Goal: Transaction & Acquisition: Download file/media

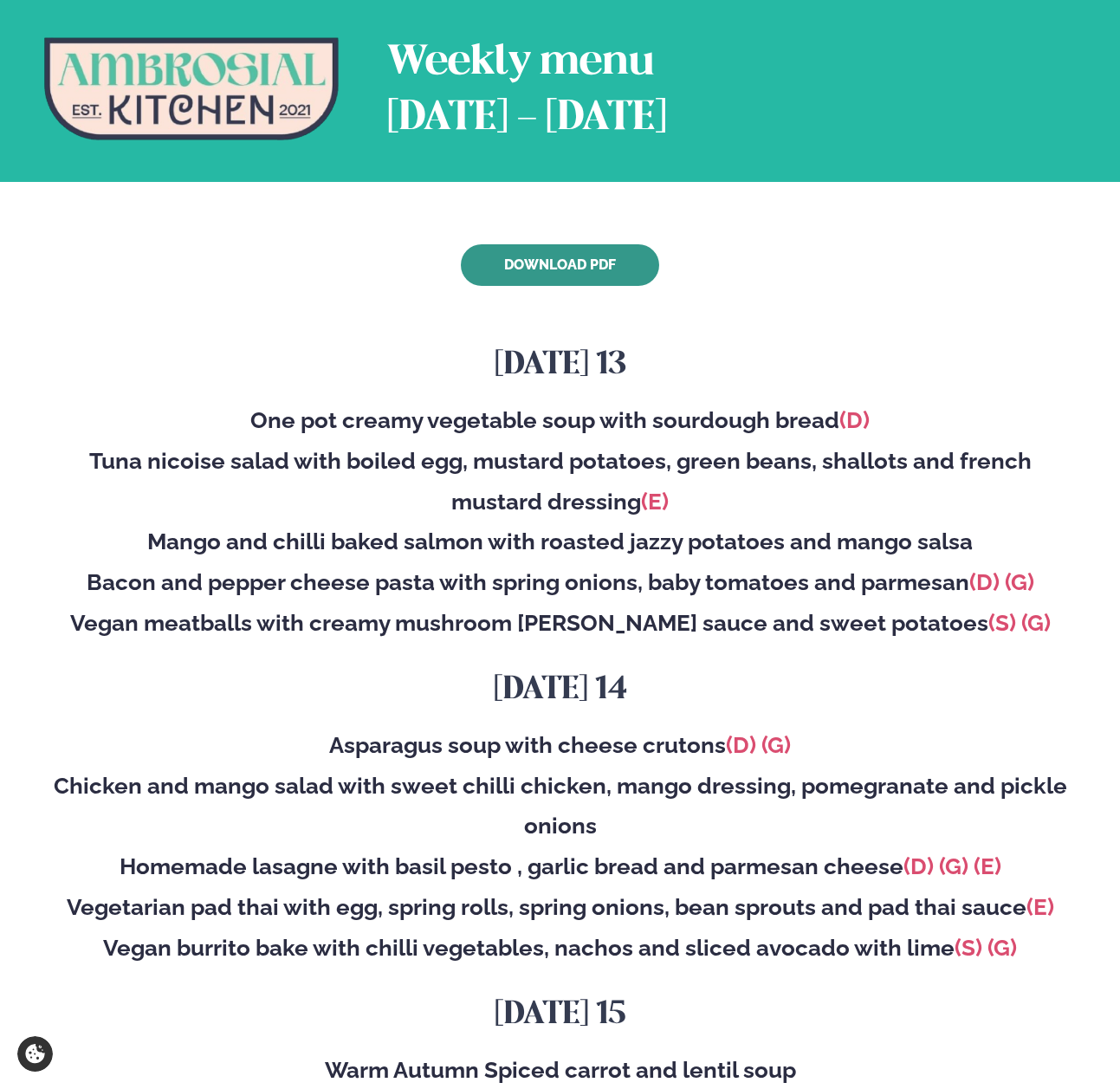
click at [509, 266] on link "Download PDF" at bounding box center [560, 264] width 198 height 41
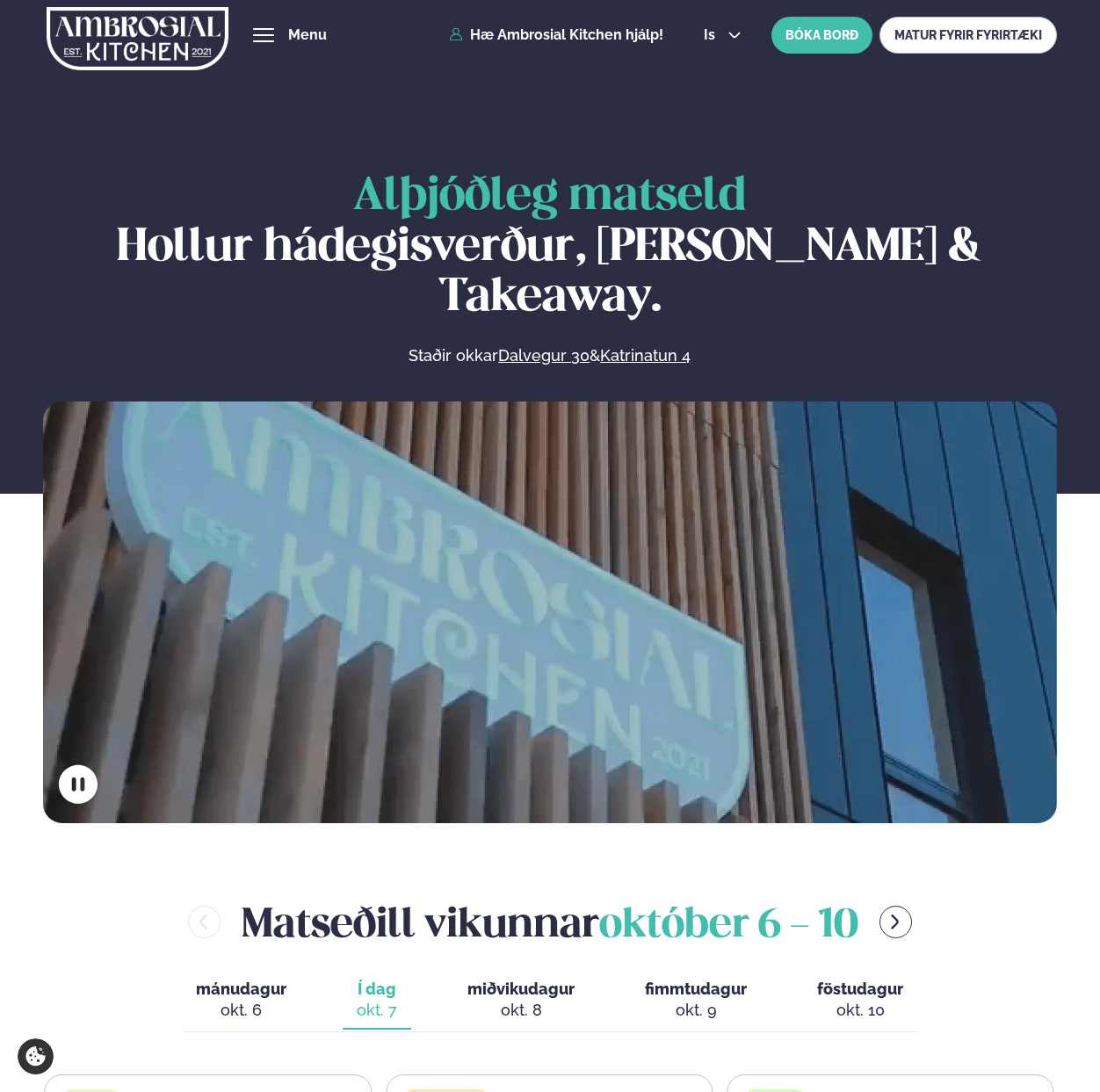
scroll to position [592, 0]
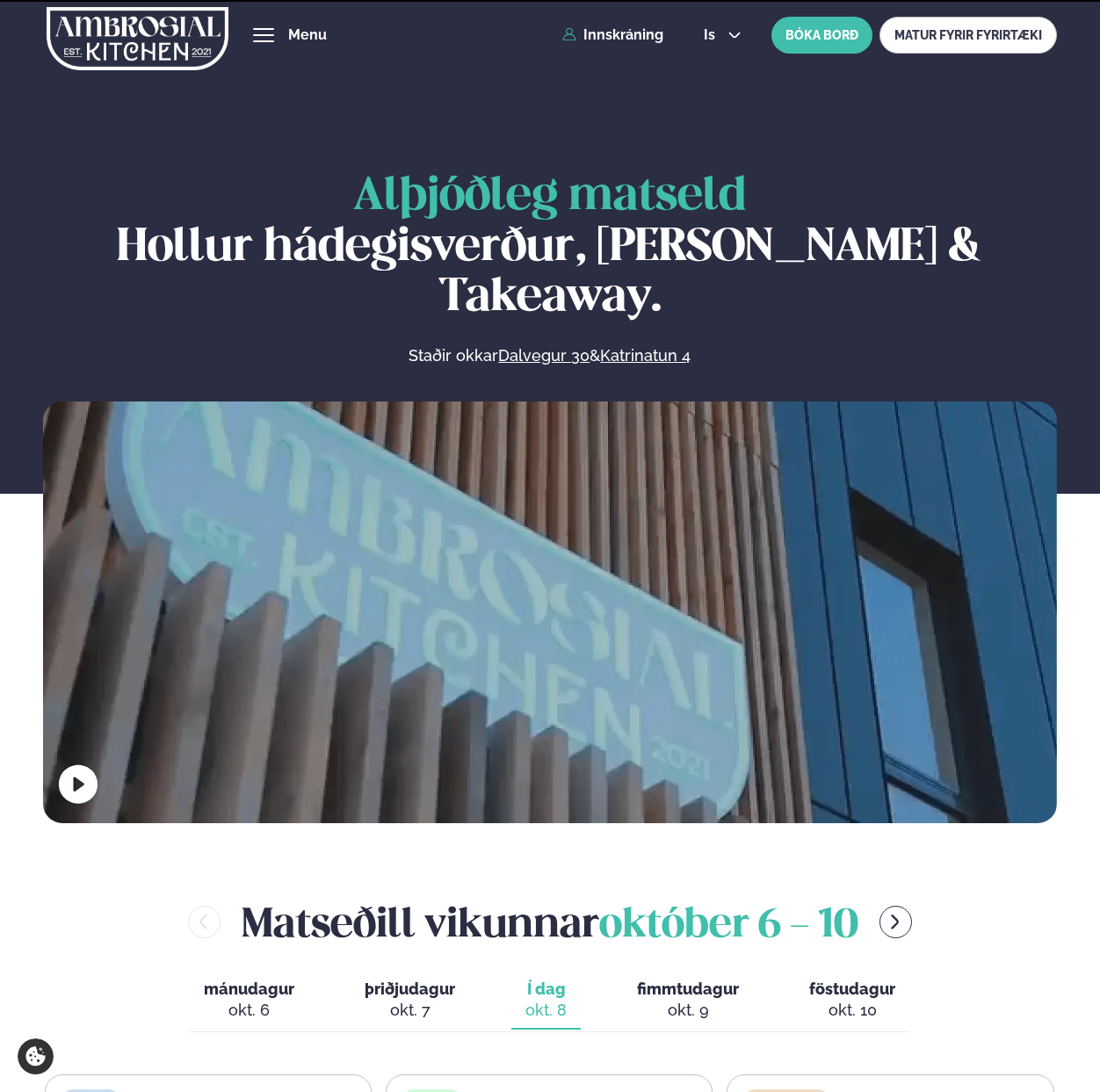
scroll to position [878, 0]
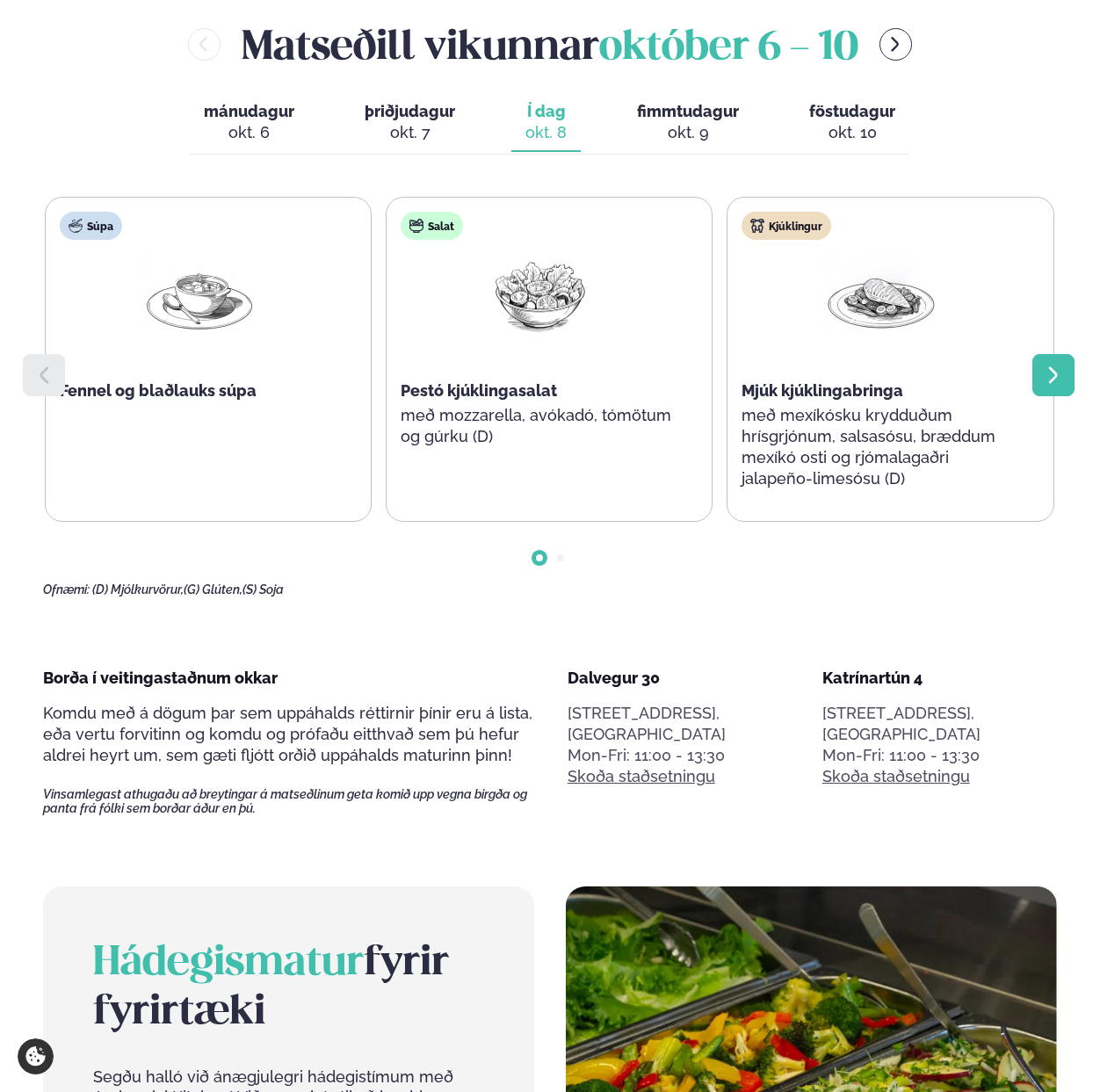
click at [1060, 365] on icon at bounding box center [1054, 375] width 21 height 21
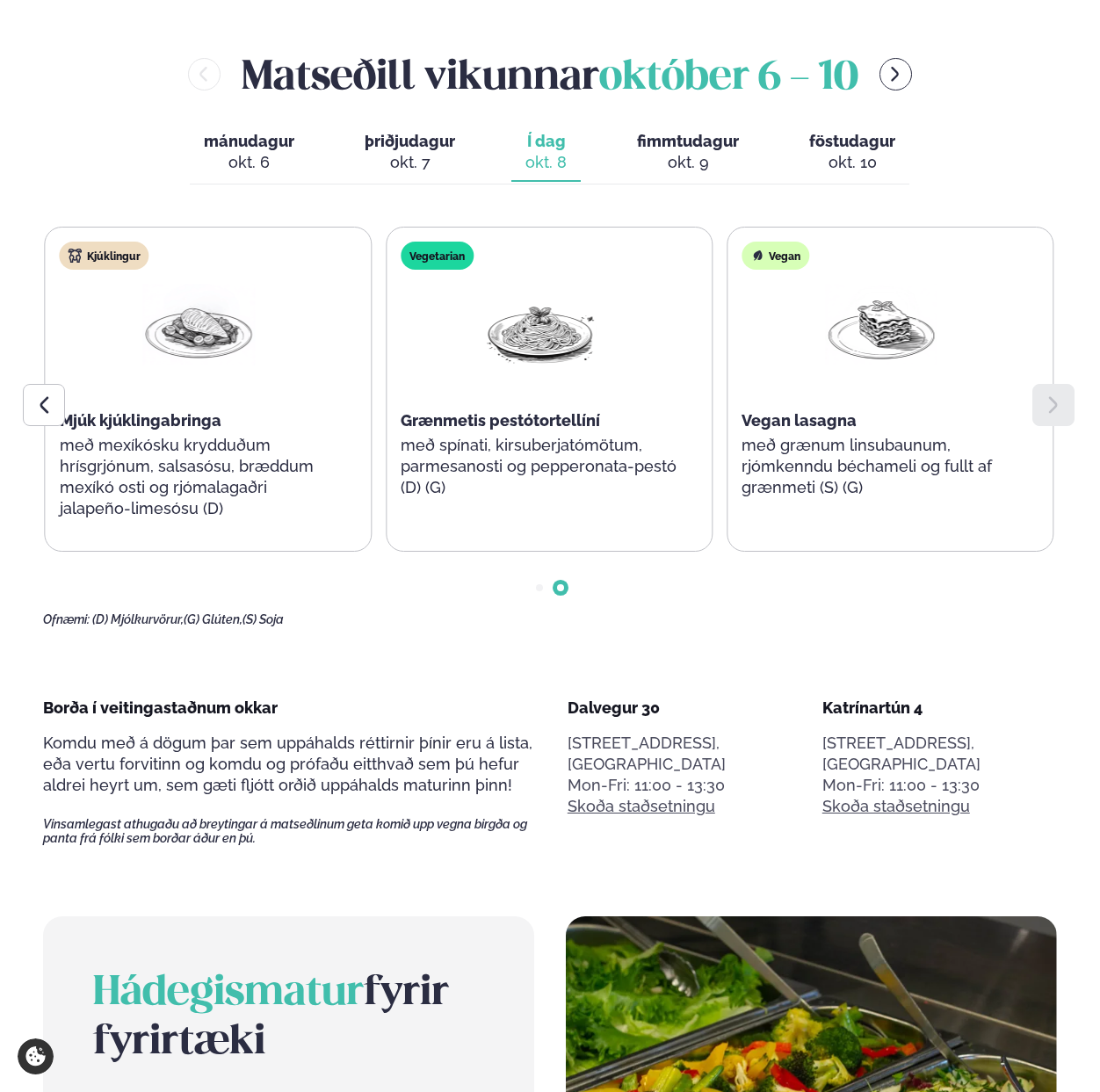
scroll to position [841, 0]
